Goal: Information Seeking & Learning: Learn about a topic

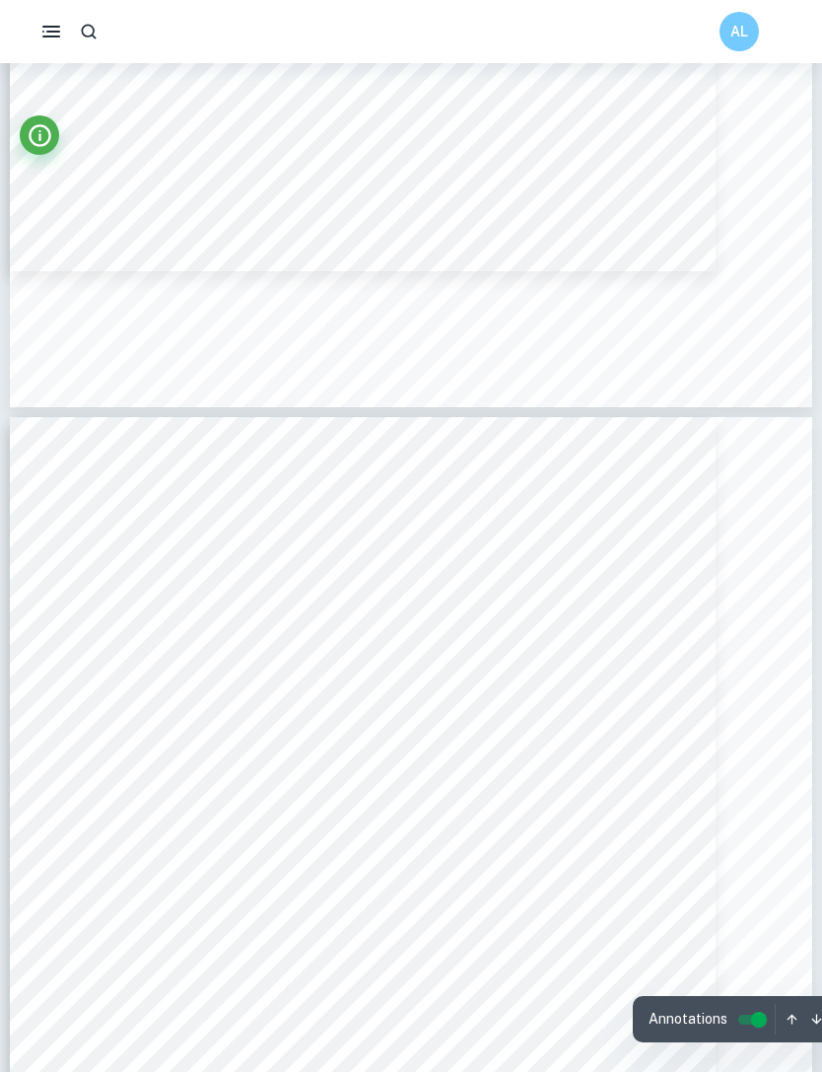
scroll to position [7740, 0]
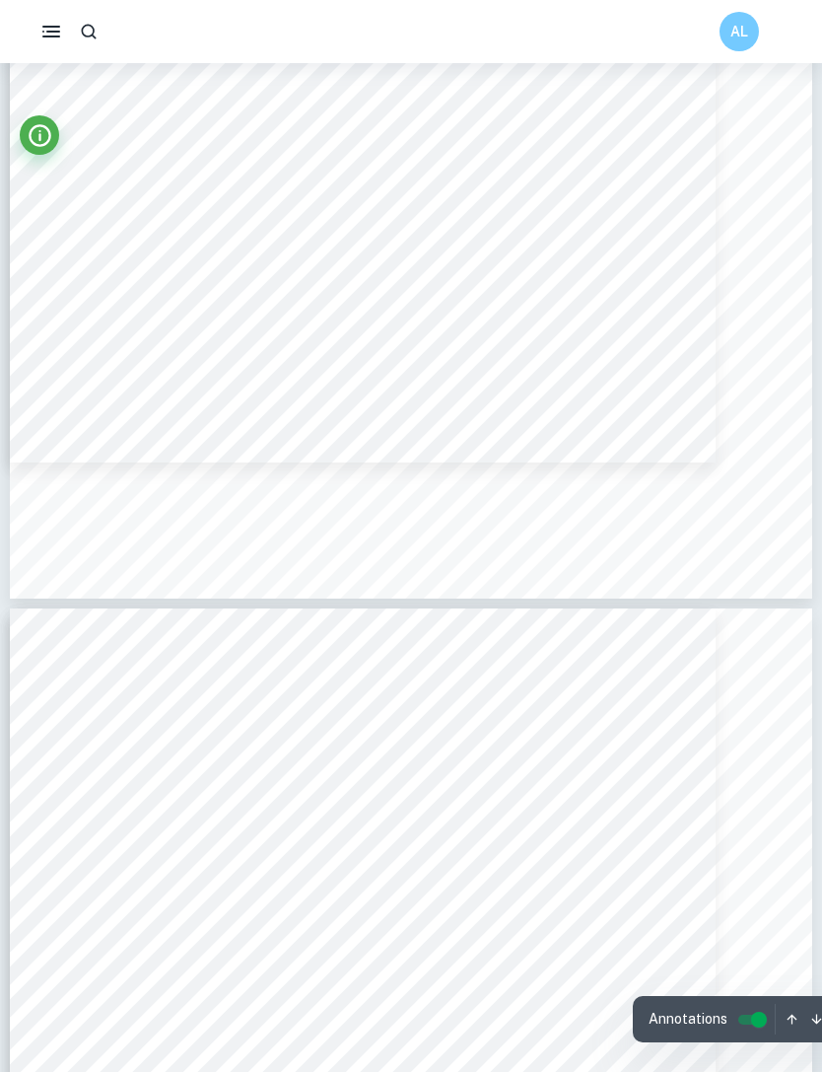
click at [93, 41] on button "button" at bounding box center [88, 31] width 35 height 35
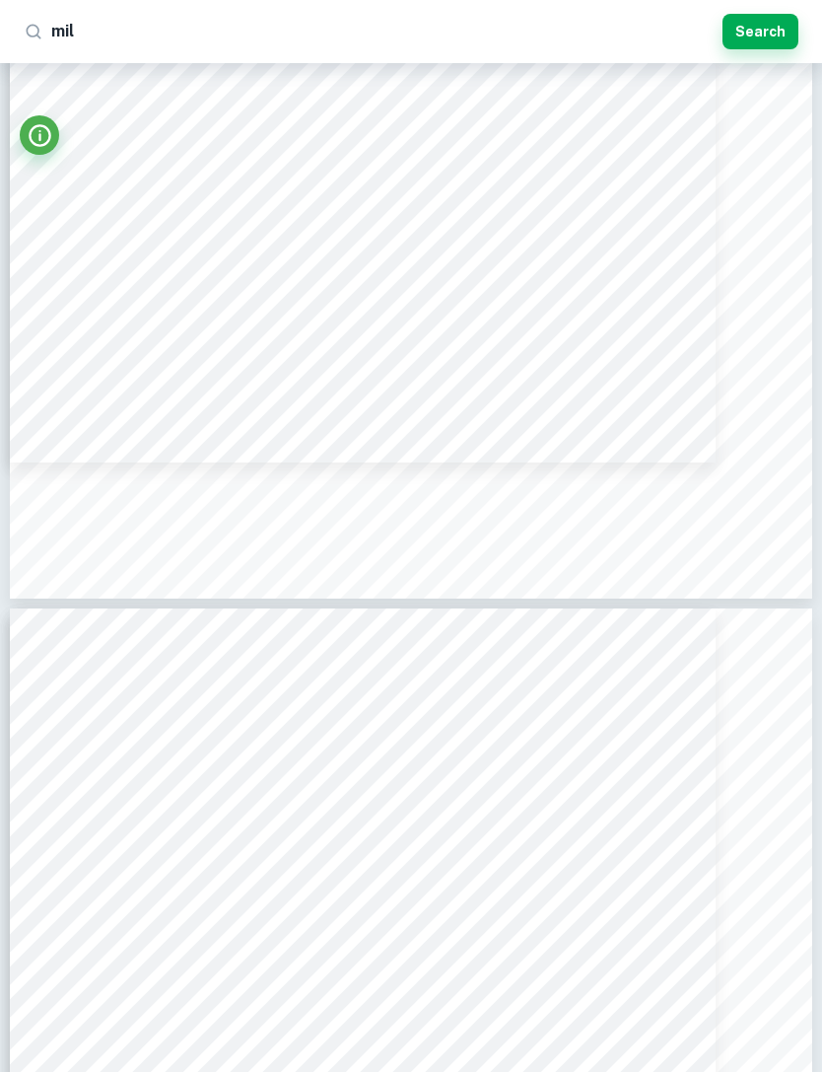
type input "milk"
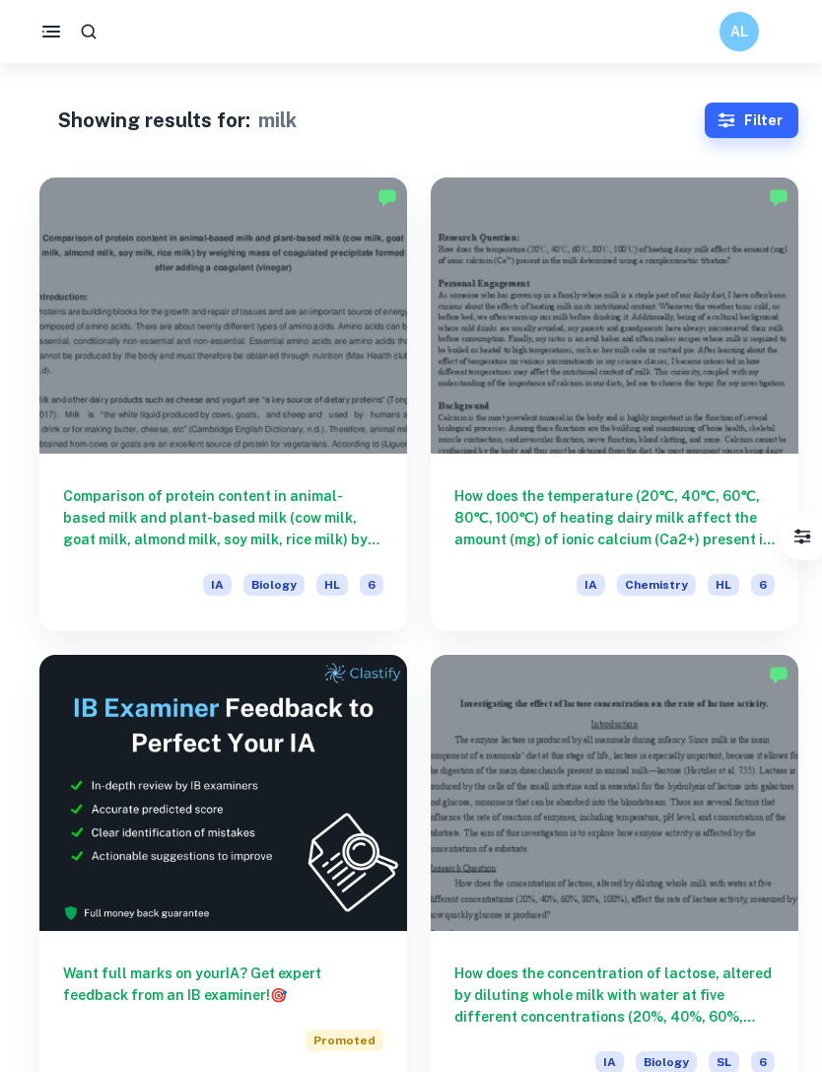
click at [104, 518] on h6 "Comparison of protein content in animal-based milk and plant-based milk (cow mi…" at bounding box center [223, 517] width 320 height 65
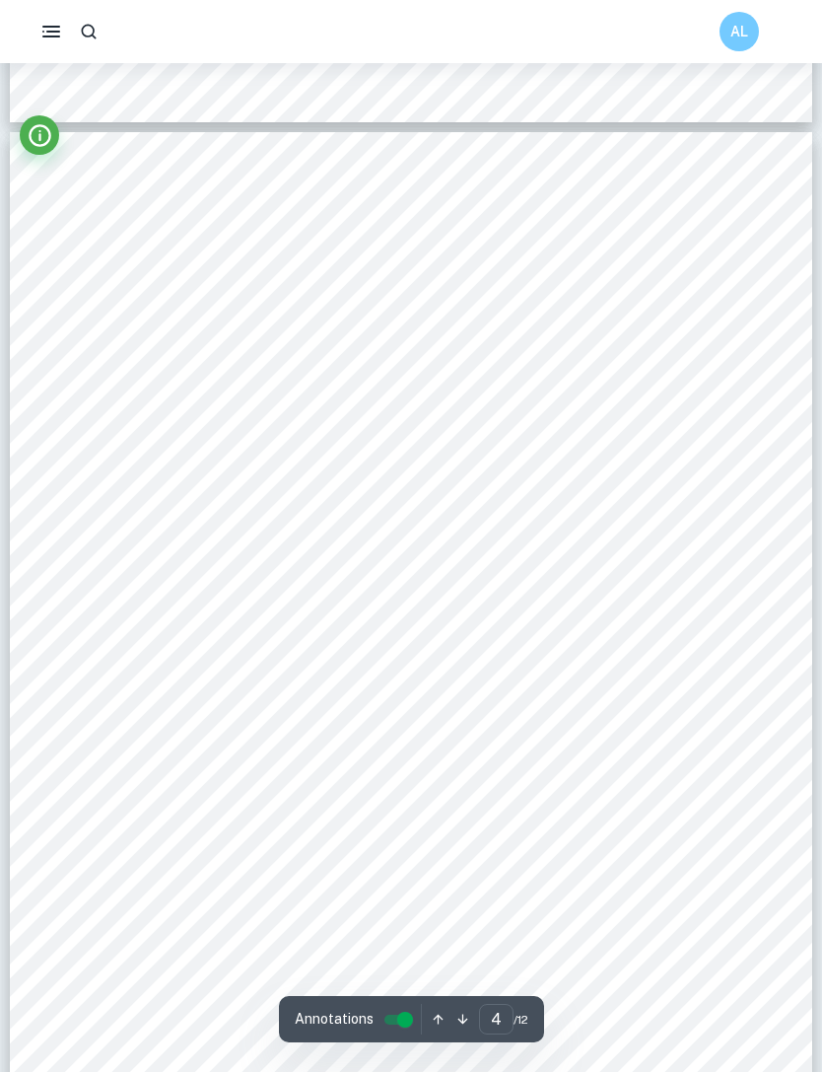
scroll to position [3646, 0]
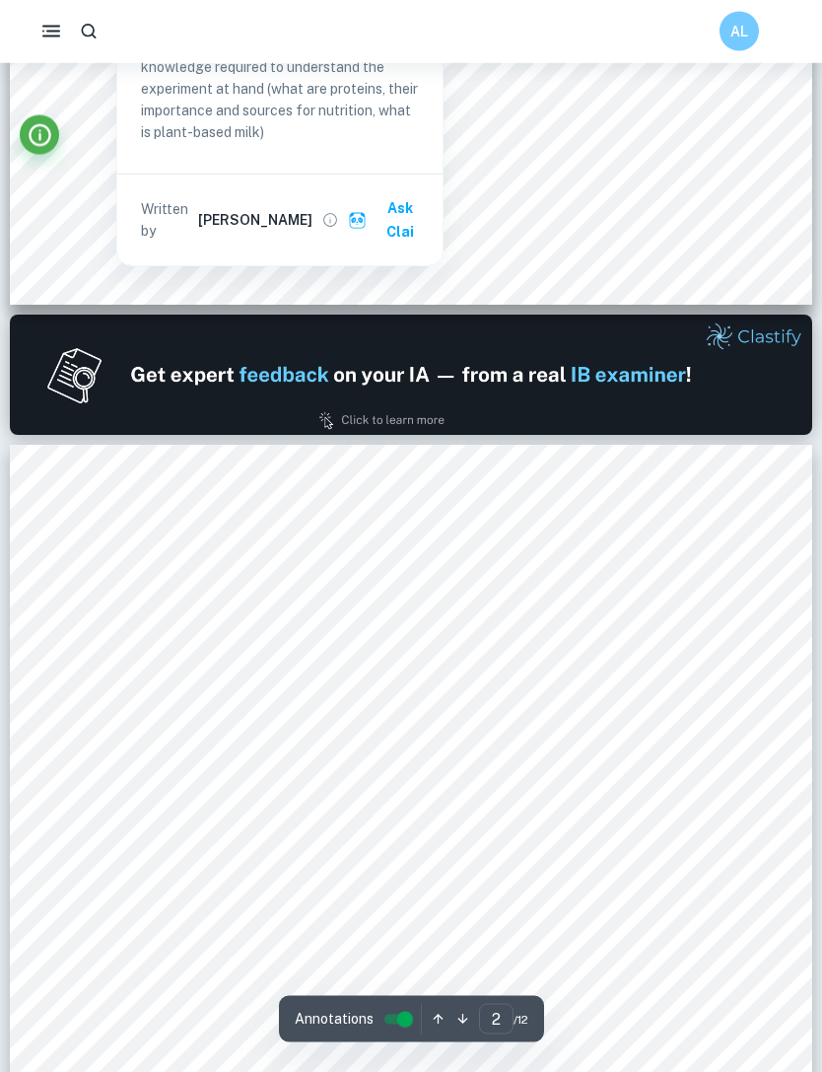
type input "1"
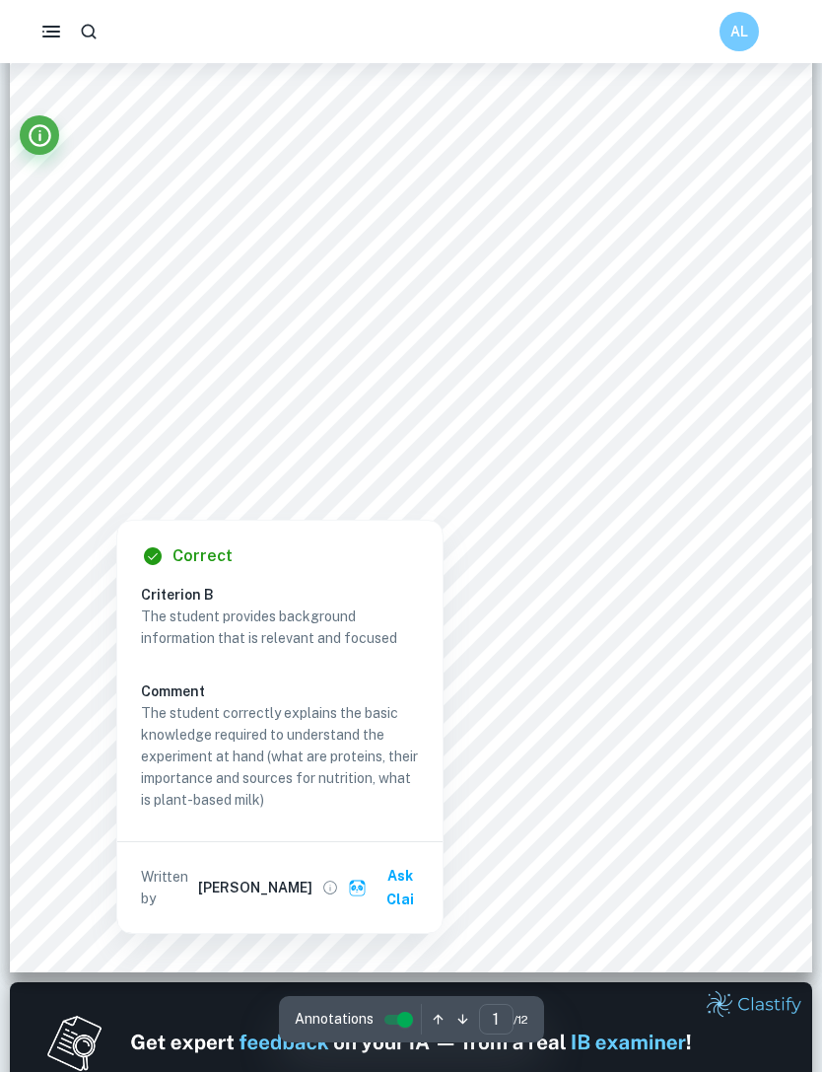
scroll to position [247, 0]
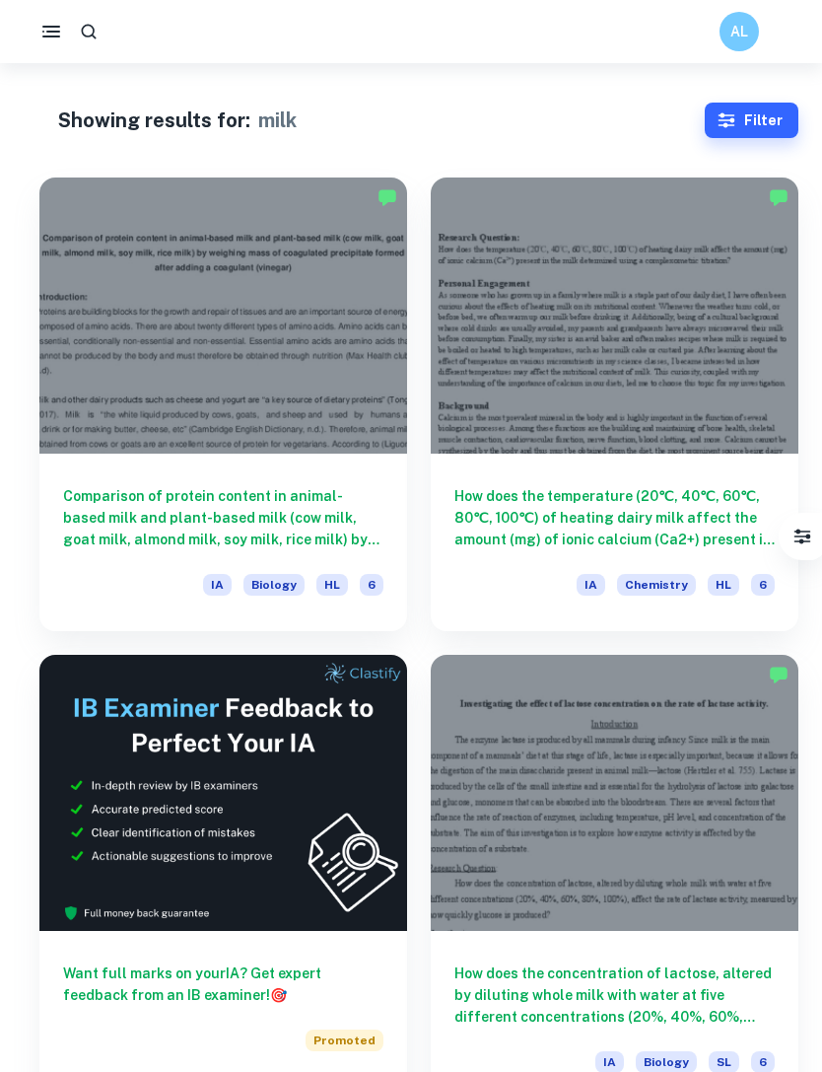
click at [588, 485] on h6 "How does the temperature (20℃, 40℃, 60℃, 80℃, 100℃) of heating dairy milk affec…" at bounding box center [615, 517] width 320 height 65
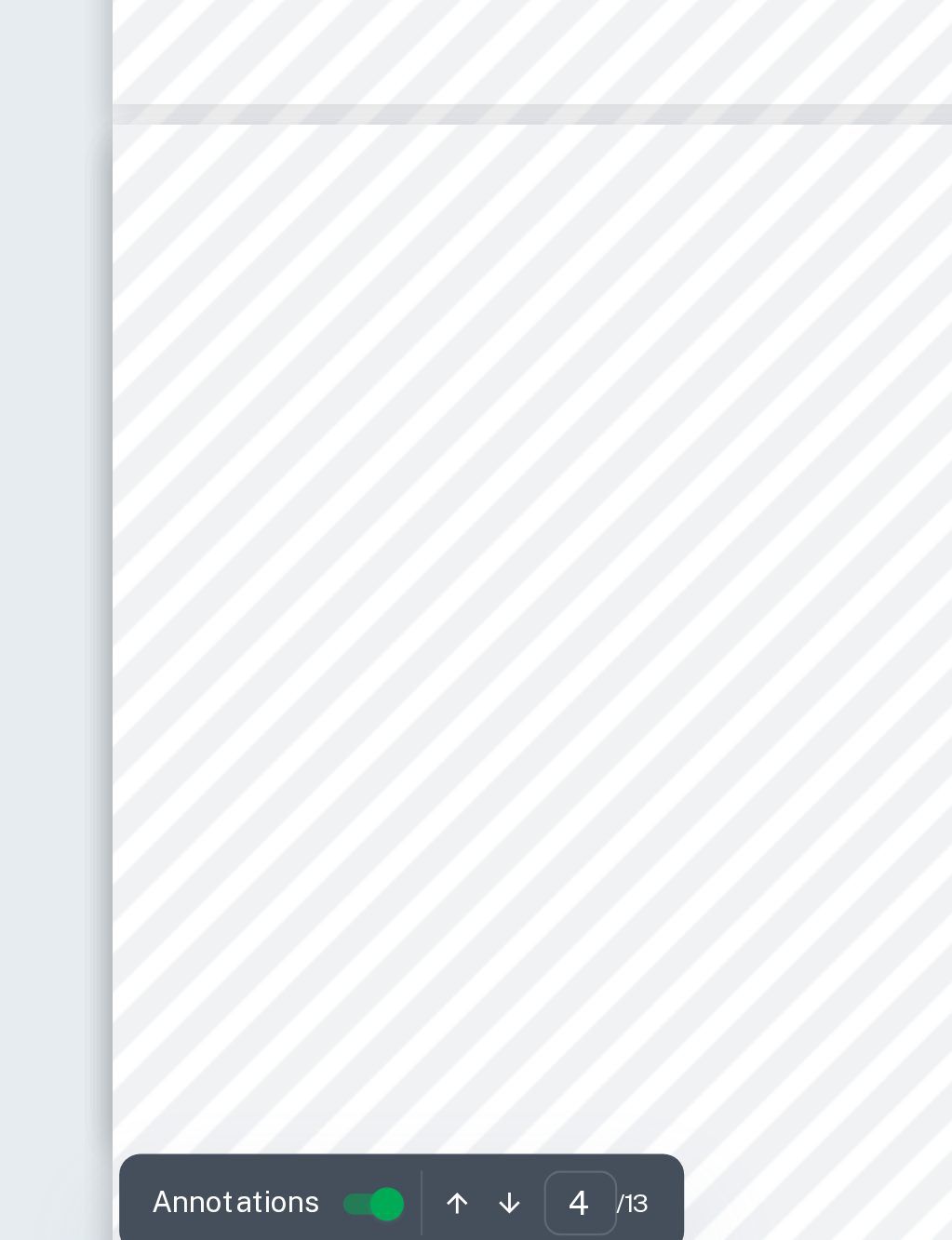
scroll to position [1872, 13]
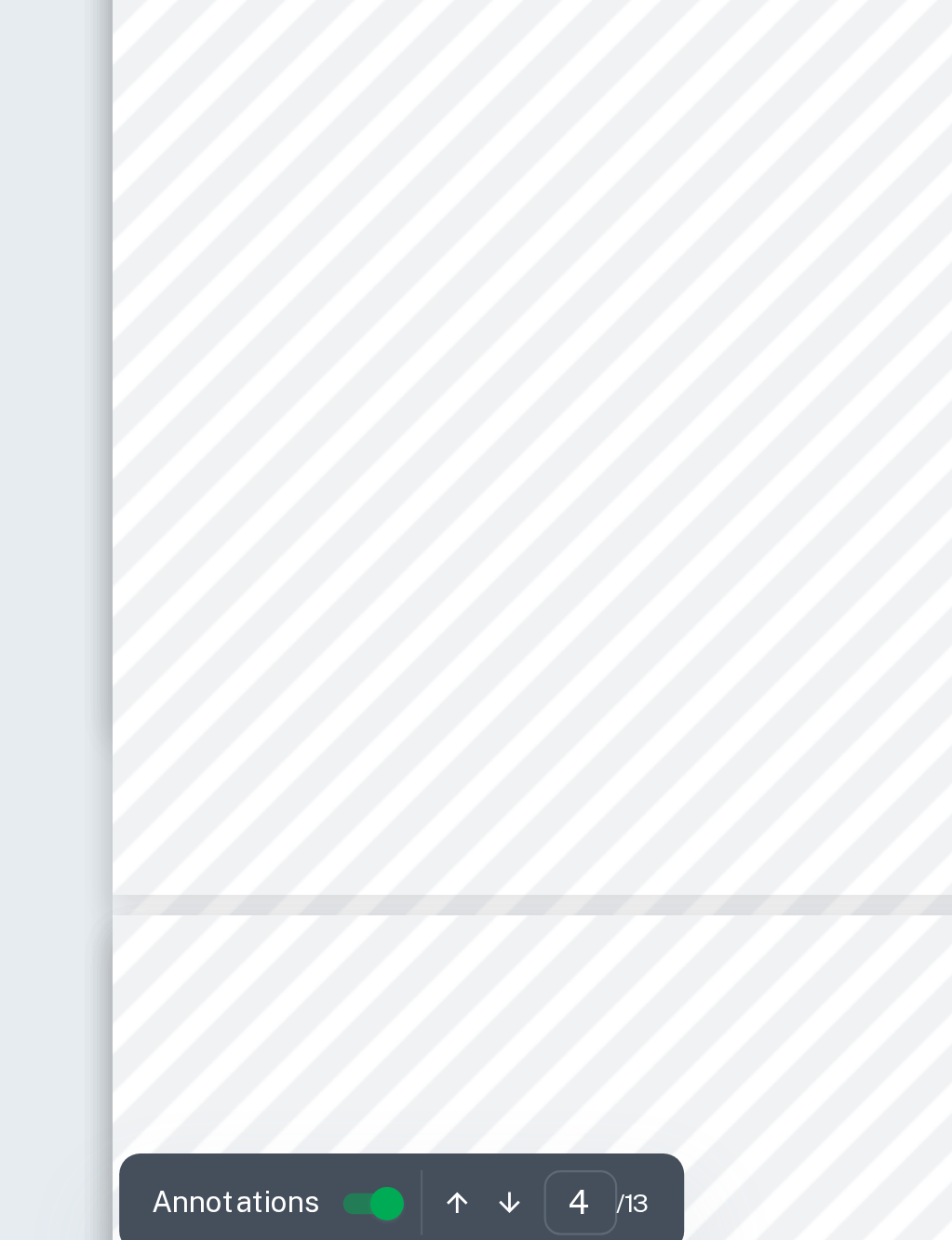
type input "5"
